Goal: Information Seeking & Learning: Learn about a topic

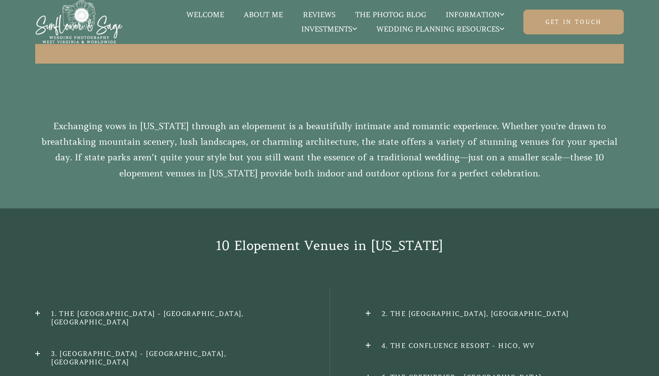
scroll to position [480, 0]
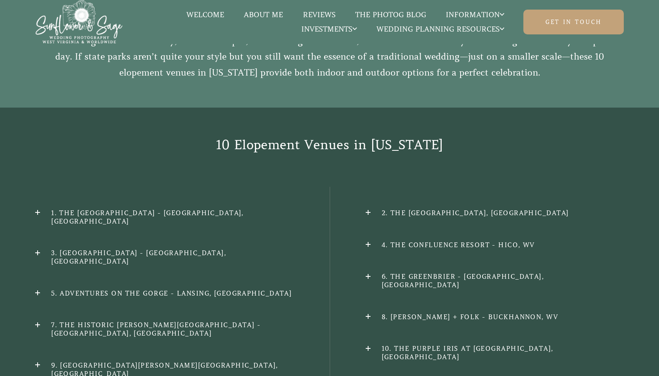
click at [38, 321] on h2 "7. The Historic [PERSON_NAME][GEOGRAPHIC_DATA] - [GEOGRAPHIC_DATA], [GEOGRAPHIC…" at bounding box center [164, 329] width 258 height 17
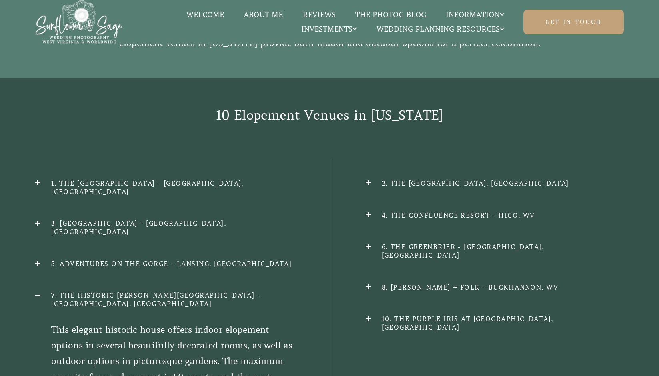
scroll to position [600, 0]
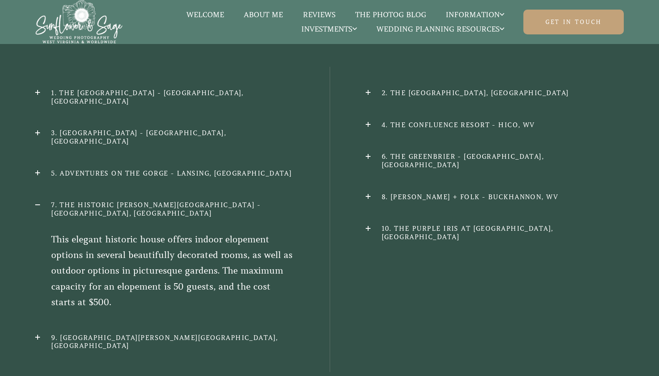
click at [37, 201] on h2 "7. The Historic [PERSON_NAME][GEOGRAPHIC_DATA] - [GEOGRAPHIC_DATA], [GEOGRAPHIC…" at bounding box center [164, 209] width 258 height 17
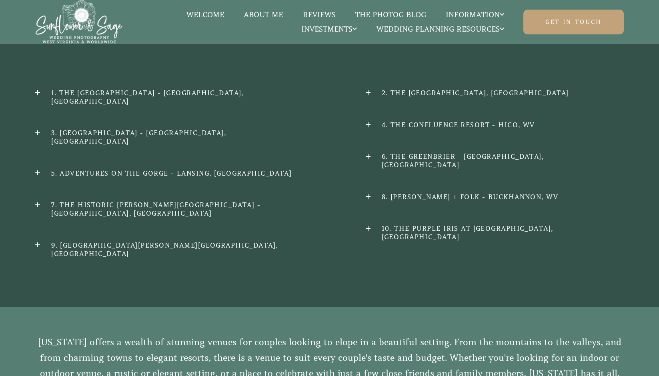
click at [33, 75] on div "10 Elopement Venues in [US_STATE] 1. The [GEOGRAPHIC_DATA] - [GEOGRAPHIC_DATA],…" at bounding box center [329, 148] width 659 height 320
click at [37, 89] on h2 "1. The [GEOGRAPHIC_DATA] - [GEOGRAPHIC_DATA], [GEOGRAPHIC_DATA]" at bounding box center [164, 97] width 258 height 17
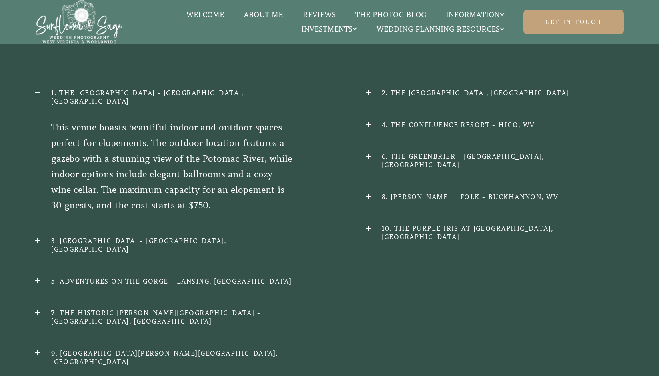
click at [37, 89] on h2 "1. The [GEOGRAPHIC_DATA] - [GEOGRAPHIC_DATA], [GEOGRAPHIC_DATA]" at bounding box center [164, 97] width 258 height 17
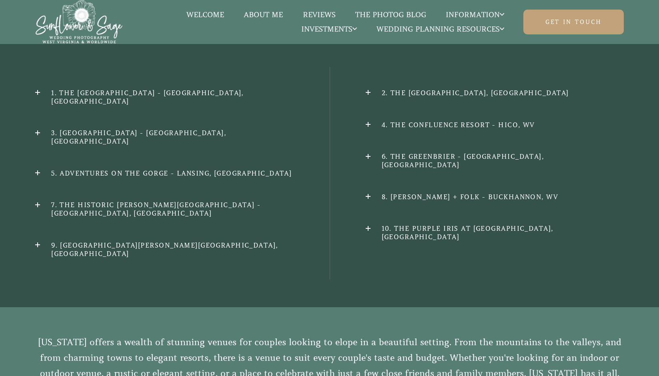
drag, startPoint x: 132, startPoint y: 73, endPoint x: 78, endPoint y: 76, distance: 53.7
click at [83, 89] on h2 "1. The [GEOGRAPHIC_DATA] - [GEOGRAPHIC_DATA], [GEOGRAPHIC_DATA]" at bounding box center [164, 97] width 258 height 17
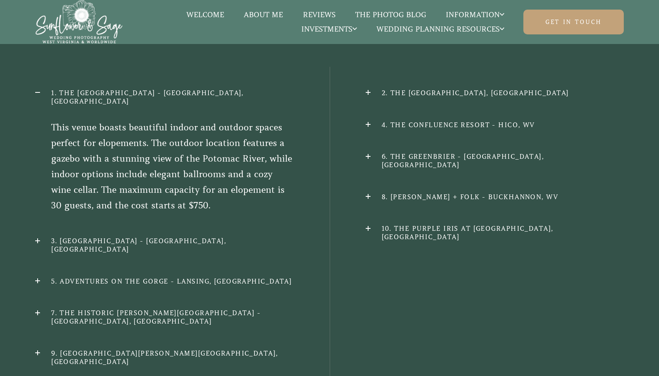
click at [33, 75] on div "10 Elopement Venues in [US_STATE] 1. The [GEOGRAPHIC_DATA] - [GEOGRAPHIC_DATA],…" at bounding box center [329, 202] width 659 height 428
click at [36, 89] on h2 "1. The [GEOGRAPHIC_DATA] - [GEOGRAPHIC_DATA], [GEOGRAPHIC_DATA]" at bounding box center [164, 97] width 258 height 17
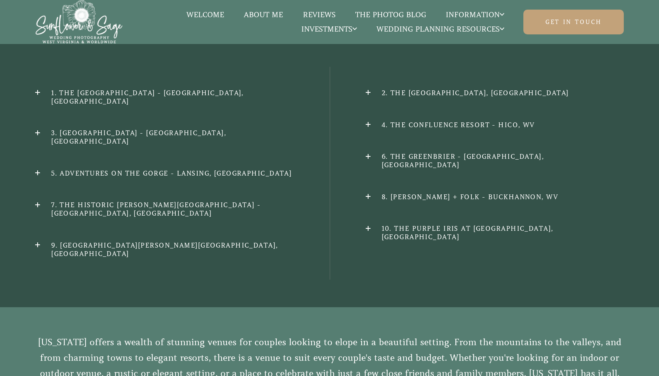
click at [34, 203] on div "10 Elopement Venues in [US_STATE] 1. The [GEOGRAPHIC_DATA] - [GEOGRAPHIC_DATA],…" at bounding box center [329, 148] width 659 height 320
click at [38, 241] on h2 "9. [GEOGRAPHIC_DATA][PERSON_NAME][GEOGRAPHIC_DATA], [GEOGRAPHIC_DATA]" at bounding box center [164, 249] width 258 height 17
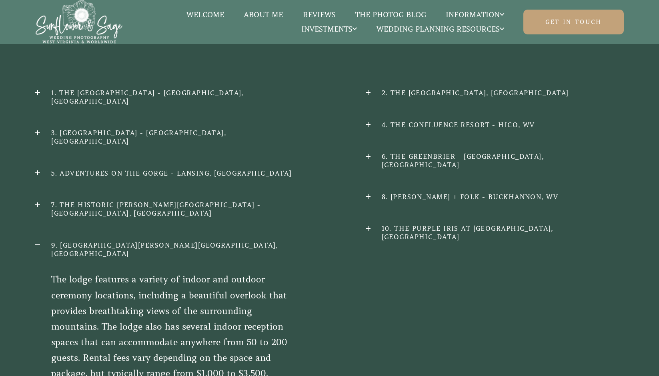
click at [366, 224] on h2 "10. The Purple Iris at [GEOGRAPHIC_DATA], [GEOGRAPHIC_DATA]" at bounding box center [495, 232] width 258 height 17
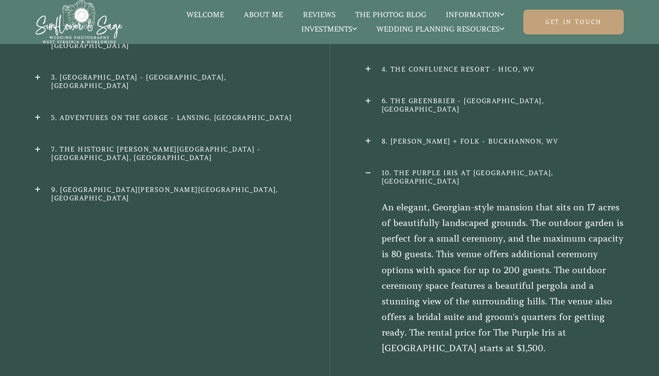
scroll to position [640, 0]
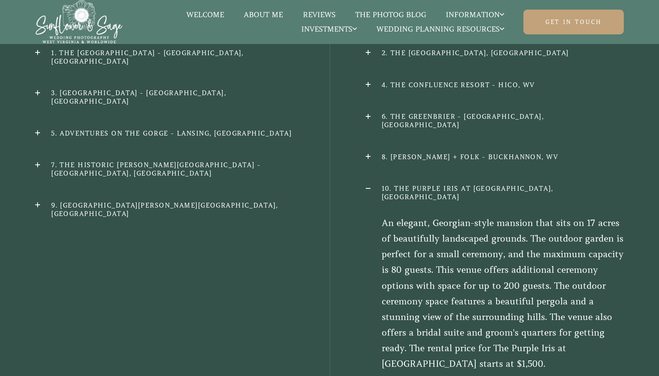
click at [366, 184] on h2 "10. The Purple Iris at [GEOGRAPHIC_DATA], [GEOGRAPHIC_DATA]" at bounding box center [495, 192] width 258 height 17
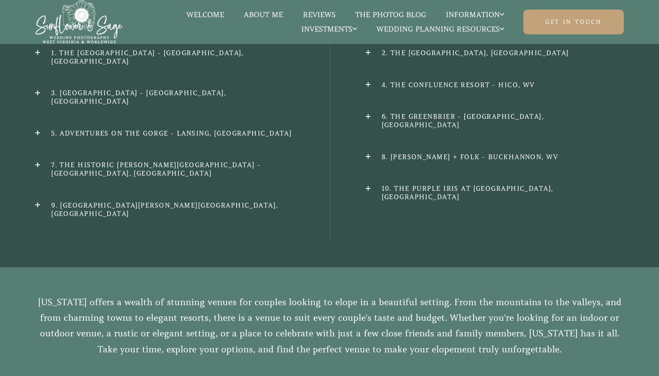
click at [368, 153] on h2 "8. [PERSON_NAME] + Folk - Buckhannon, WV" at bounding box center [495, 157] width 258 height 8
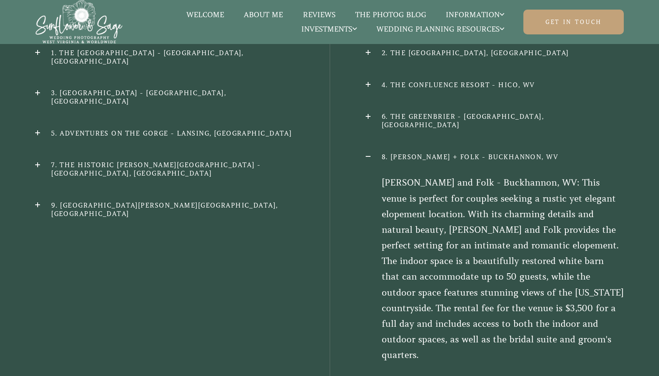
click at [367, 153] on h2 "8. [PERSON_NAME] + Folk - Buckhannon, WV" at bounding box center [495, 157] width 258 height 8
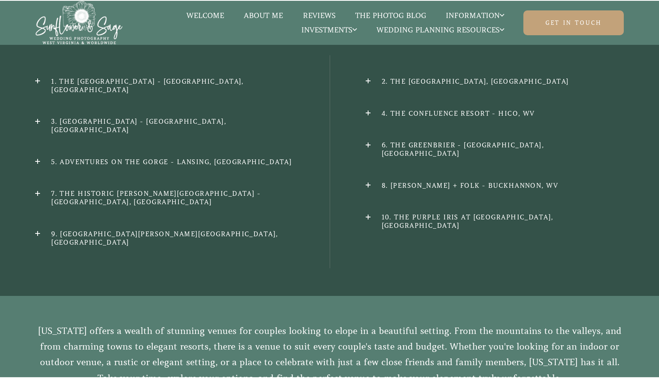
scroll to position [600, 0]
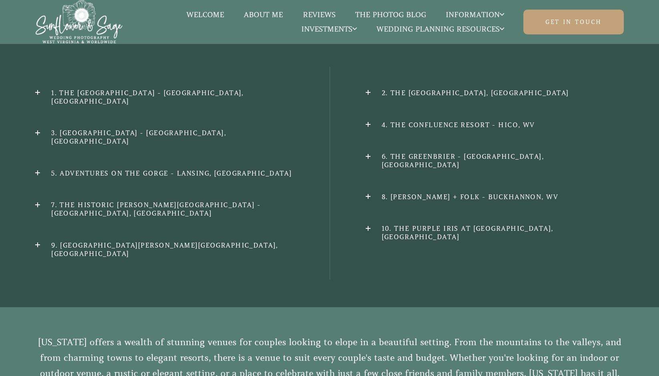
click at [367, 152] on h2 "6. The Greenbrier - [GEOGRAPHIC_DATA], [GEOGRAPHIC_DATA]" at bounding box center [495, 160] width 258 height 17
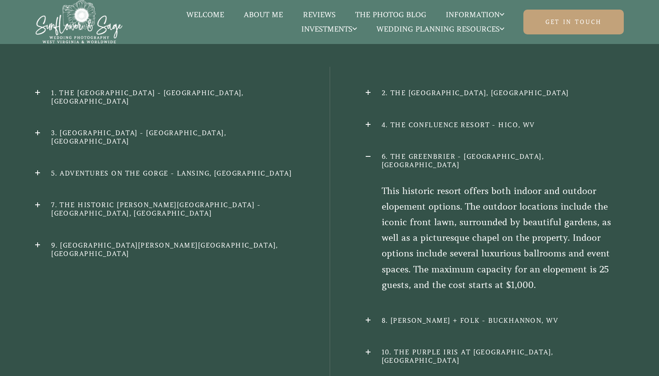
click at [366, 152] on h2 "6. The Greenbrier - [GEOGRAPHIC_DATA], [GEOGRAPHIC_DATA]" at bounding box center [495, 160] width 258 height 17
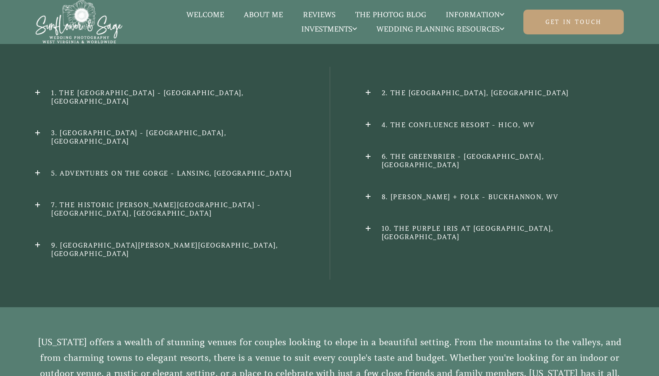
click at [366, 121] on h2 "4. The Confluence Resort - Hico, WV" at bounding box center [495, 125] width 258 height 8
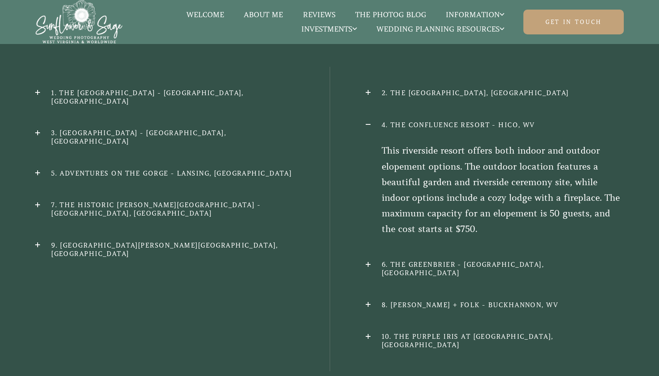
drag, startPoint x: 550, startPoint y: 103, endPoint x: 400, endPoint y: 91, distance: 149.7
click at [399, 121] on h2 "4. The Confluence Resort - Hico, WV" at bounding box center [495, 125] width 258 height 8
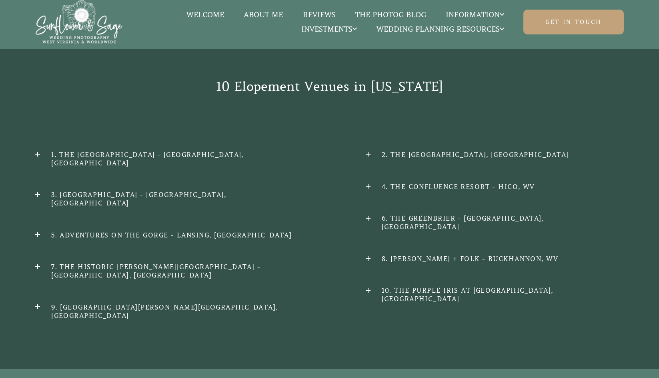
scroll to position [520, 0]
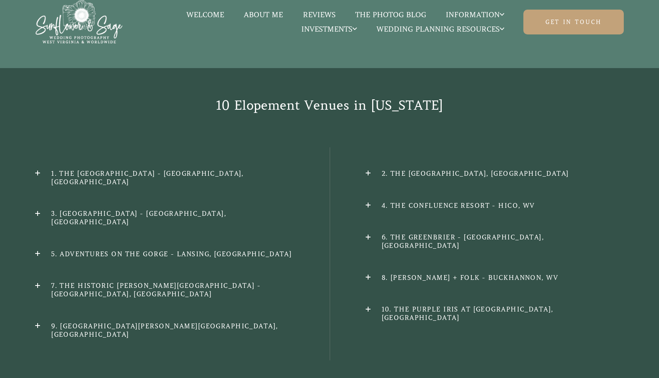
click at [367, 201] on h2 "4. The Confluence Resort - Hico, WV" at bounding box center [495, 205] width 258 height 8
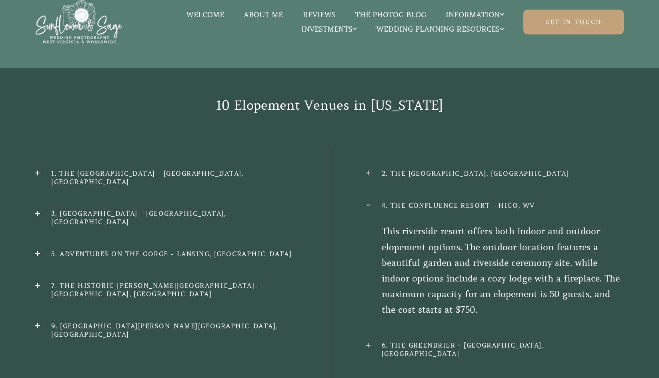
click at [368, 201] on h2 "4. The Confluence Resort - Hico, WV" at bounding box center [495, 205] width 258 height 8
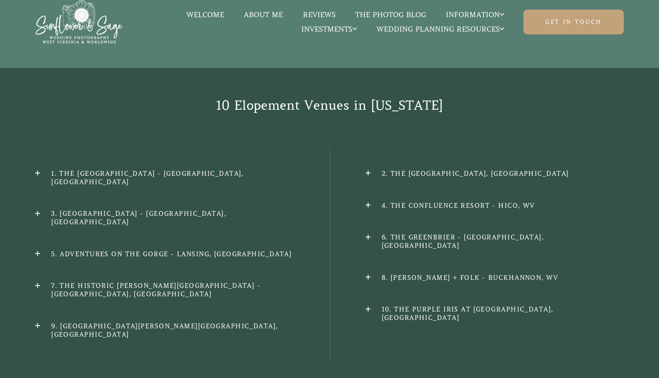
click at [368, 169] on h2 "2. The [GEOGRAPHIC_DATA], [GEOGRAPHIC_DATA]" at bounding box center [495, 173] width 258 height 8
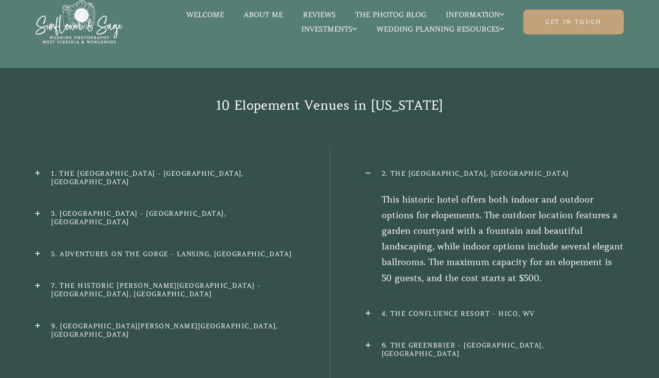
click at [369, 169] on h2 "2. The [GEOGRAPHIC_DATA], [GEOGRAPHIC_DATA]" at bounding box center [495, 173] width 258 height 8
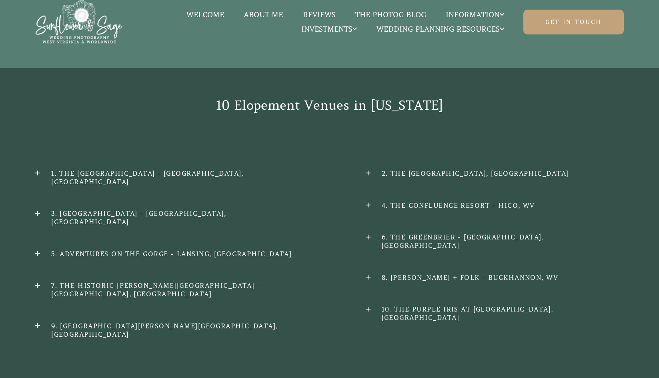
click at [38, 250] on h2 "5. Adventures on the Gorge - Lansing, [GEOGRAPHIC_DATA]" at bounding box center [164, 254] width 258 height 8
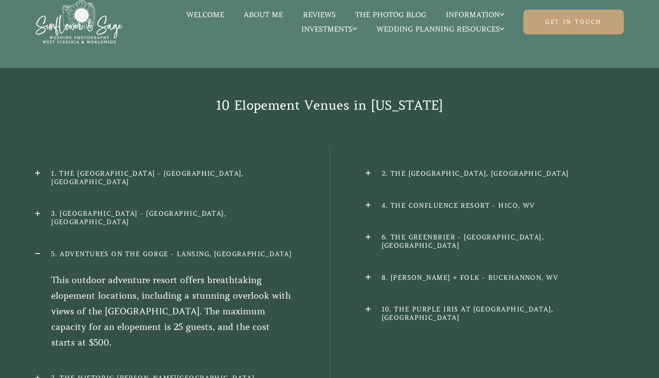
click at [38, 250] on h2 "5. Adventures on the Gorge - Lansing, [GEOGRAPHIC_DATA]" at bounding box center [164, 254] width 258 height 8
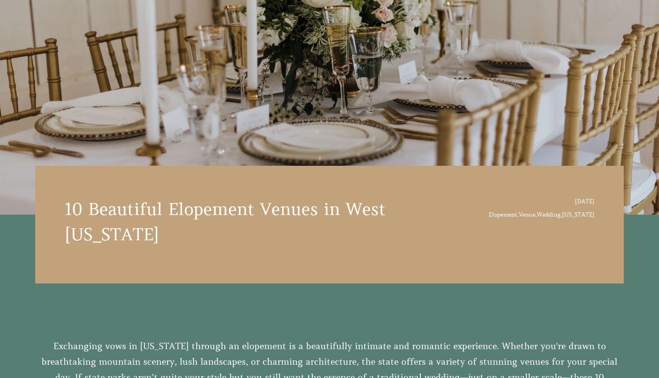
scroll to position [0, 0]
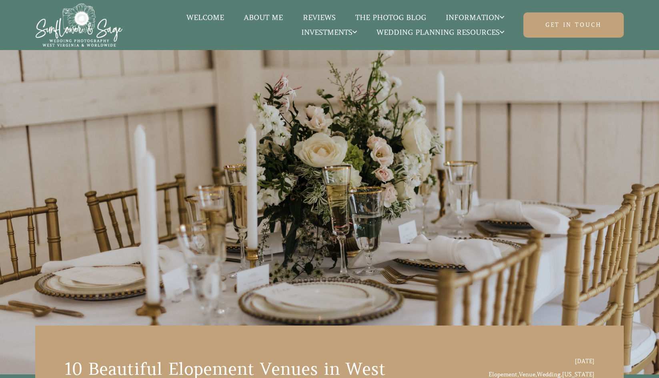
click at [262, 12] on link "About Me" at bounding box center [263, 17] width 59 height 10
